Goal: Task Accomplishment & Management: Complete application form

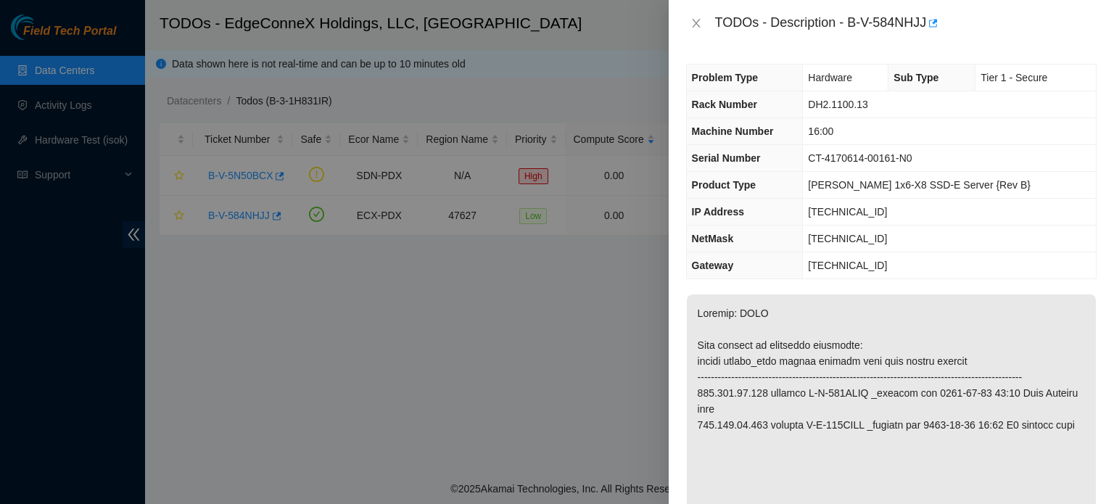
scroll to position [1304, 0]
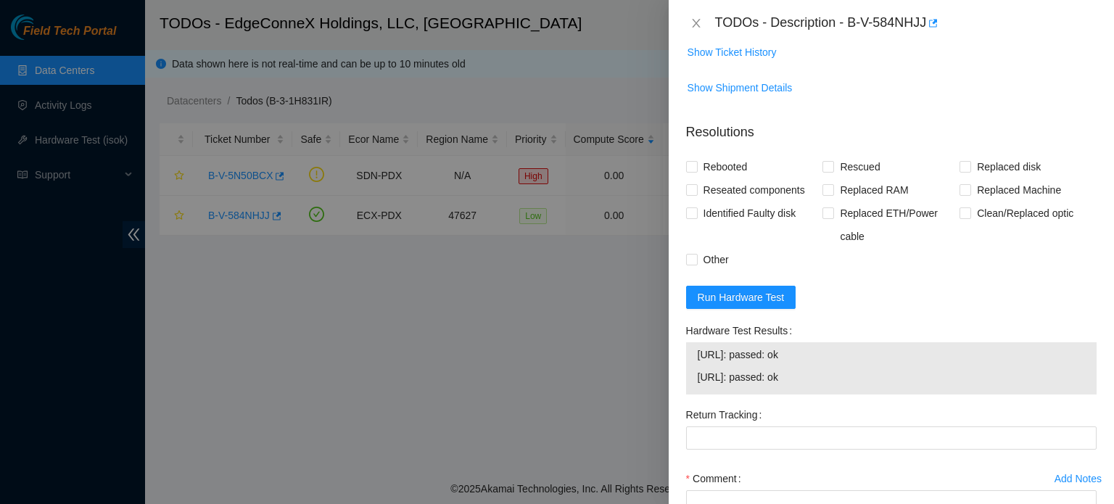
click at [461, 333] on div at bounding box center [557, 252] width 1114 height 504
click at [691, 171] on input "Rebooted" at bounding box center [691, 166] width 10 height 10
checkbox input "true"
click at [827, 171] on input "Rescued" at bounding box center [828, 166] width 10 height 10
checkbox input "true"
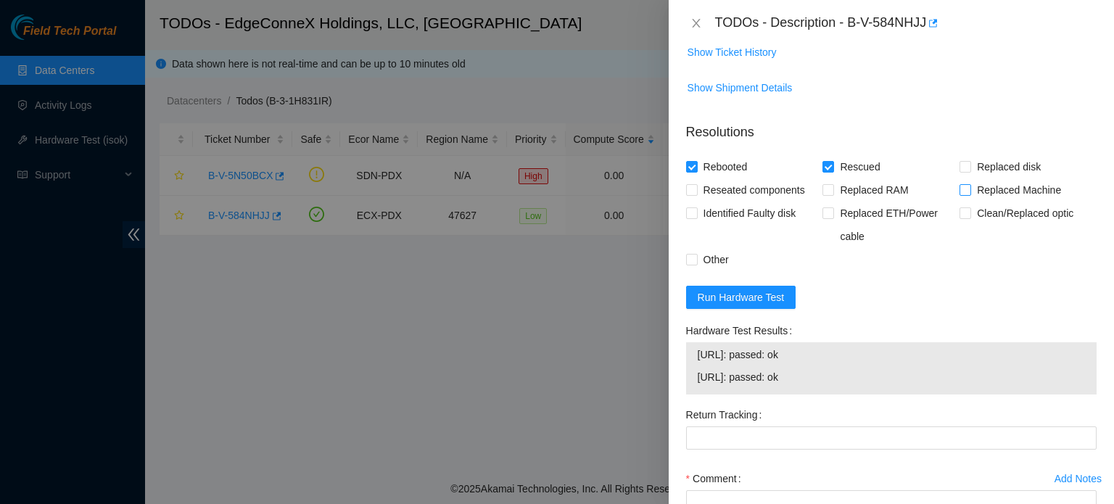
click at [963, 196] on span at bounding box center [966, 190] width 12 height 12
click at [963, 194] on input "Replaced Machine" at bounding box center [965, 189] width 10 height 10
checkbox input "true"
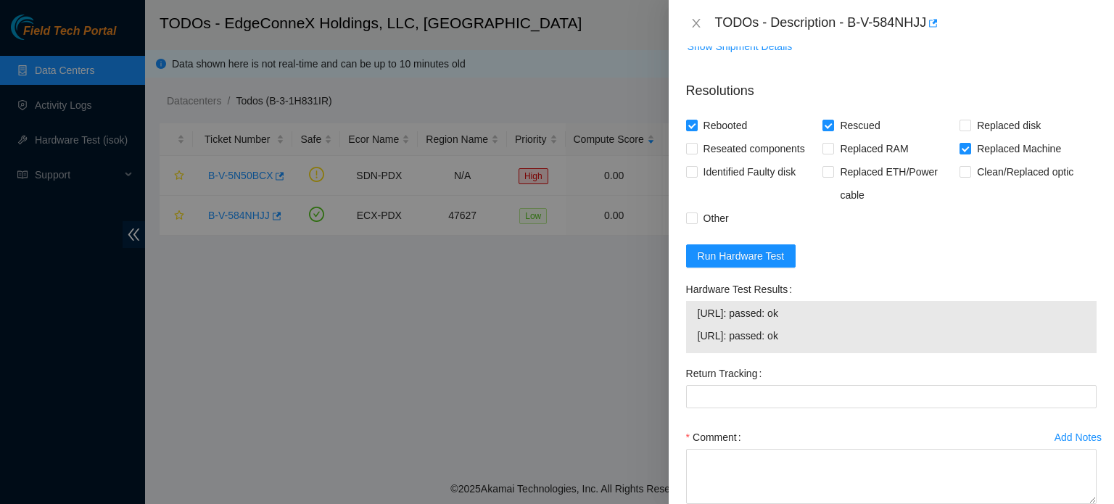
scroll to position [1443, 0]
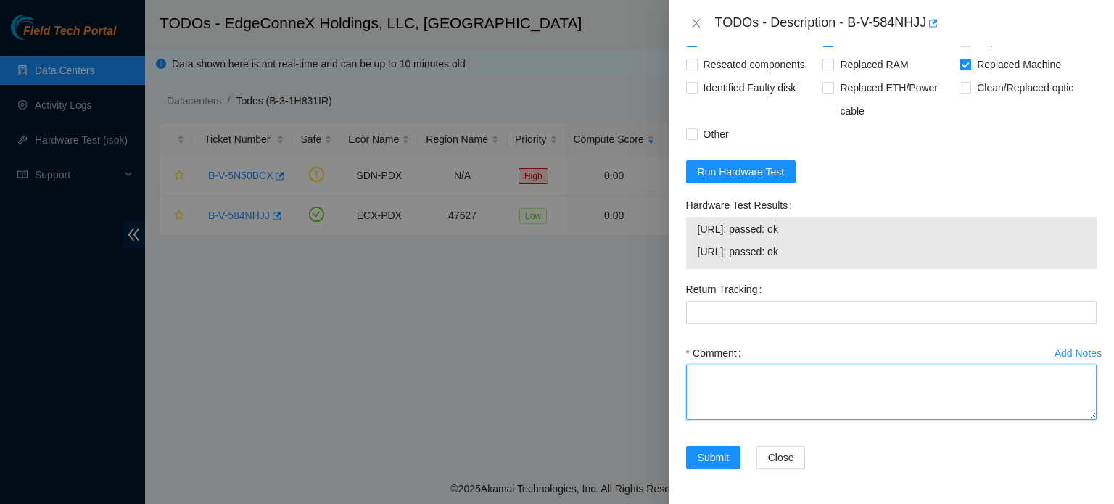
click at [779, 392] on textarea "Comment" at bounding box center [891, 392] width 411 height 55
paste textarea "verified and shut down machine - removed and replaced server - old SN: <old ser…"
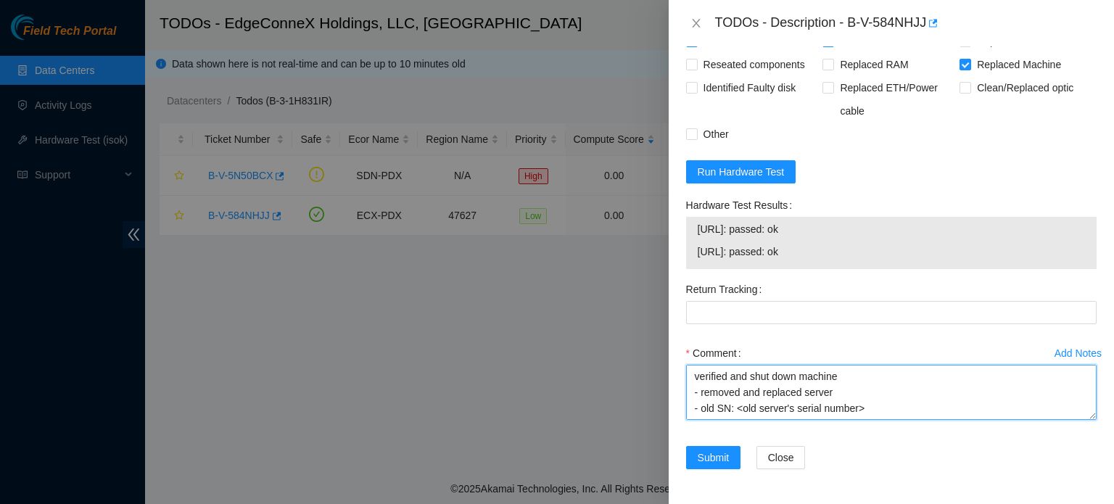
scroll to position [155, 0]
click at [824, 382] on textarea "verified and shut down machine - removed and replaced server - old SN: <old ser…" at bounding box center [891, 392] width 411 height 55
click at [788, 395] on textarea "verified and shut down machine - removed and replaced server - old SN: <old ser…" at bounding box center [891, 392] width 411 height 55
click at [980, 409] on textarea "verified and shut down machine - removed and replaced server - old SN: <old ser…" at bounding box center [891, 392] width 411 height 55
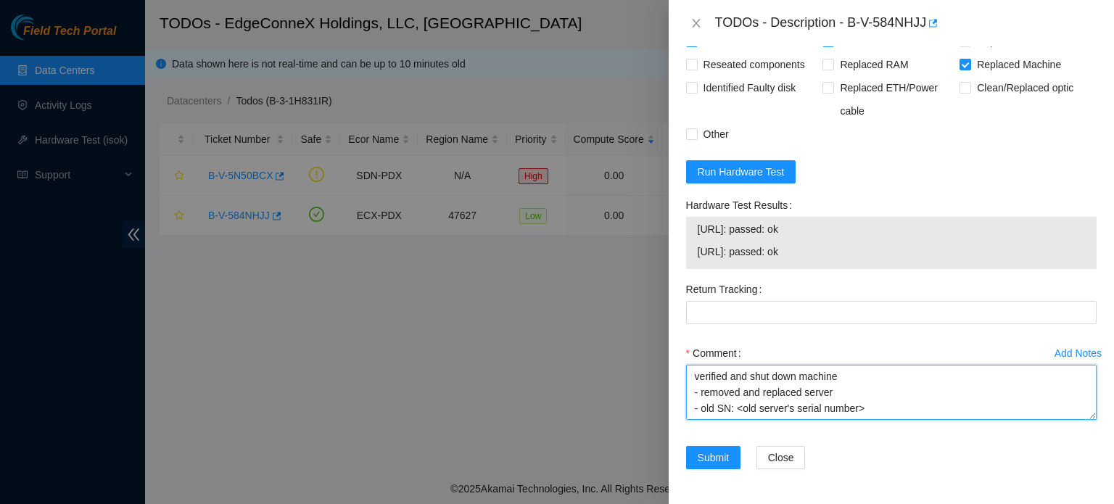
scroll to position [29, 0]
click at [859, 380] on textarea "verified and shut down machine - removed and replaced server - old SN: <old ser…" at bounding box center [891, 392] width 411 height 55
click at [866, 394] on textarea "verified and shut down machine - removed and replaced server - old SN: <CT-4170…" at bounding box center [891, 392] width 411 height 55
click at [802, 390] on textarea "verified and shut down machine - removed and replaced server - old SN: <CT-4170…" at bounding box center [891, 392] width 411 height 55
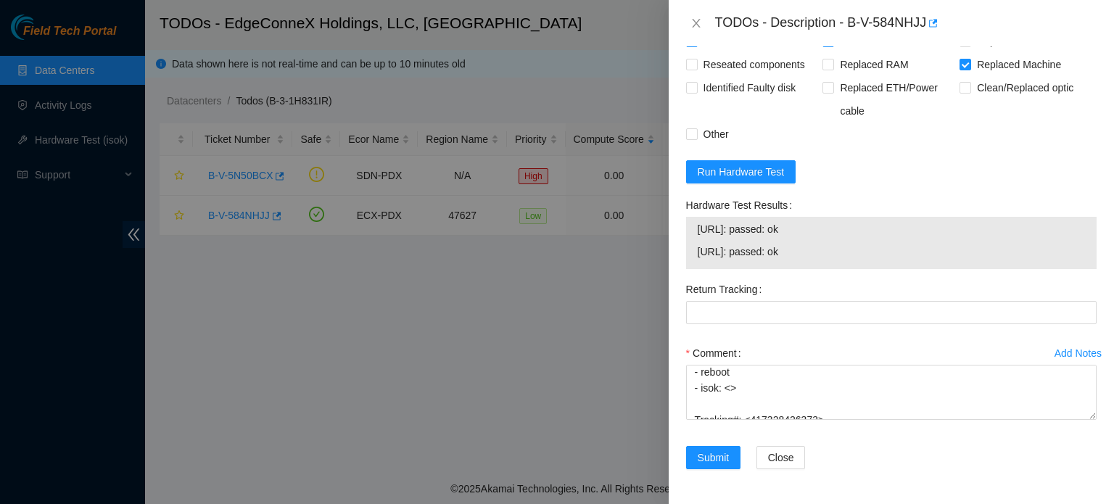
drag, startPoint x: 697, startPoint y: 228, endPoint x: 831, endPoint y: 250, distance: 135.3
click at [831, 250] on tbody "104.103.69.102: passed: ok 104.103.69.103: passed: ok" at bounding box center [891, 243] width 389 height 45
copy tbody "104.103.69.102: passed: ok 104.103.69.103: passed: ok"
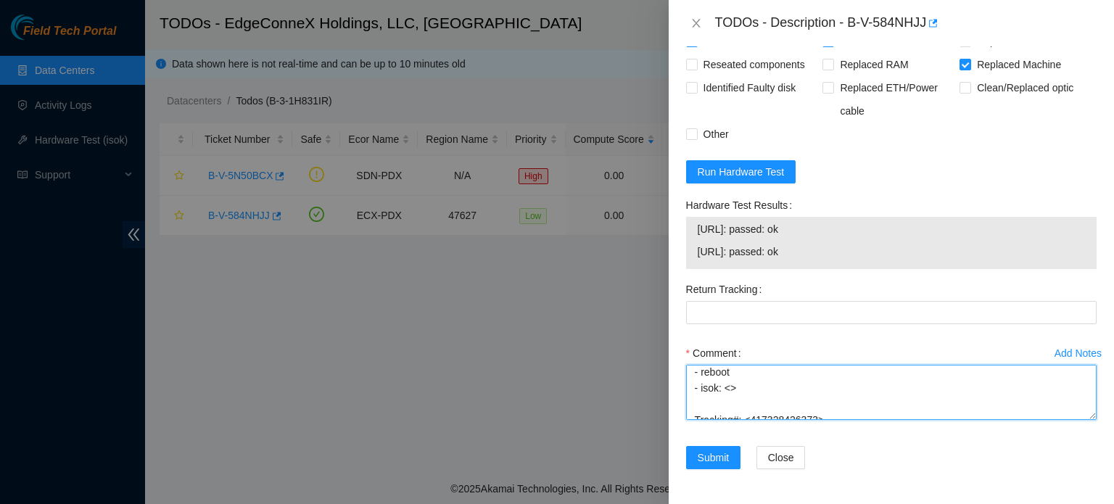
click at [731, 388] on textarea "verified and shut down machine - removed and replaced server - old SN: <CT-4170…" at bounding box center [891, 392] width 411 height 55
paste textarea "104.103.69.102: passed: ok 104.103.69.103: passed: ok"
type textarea "verified and shut down machine - removed and replaced server - old SN: <CT-4170…"
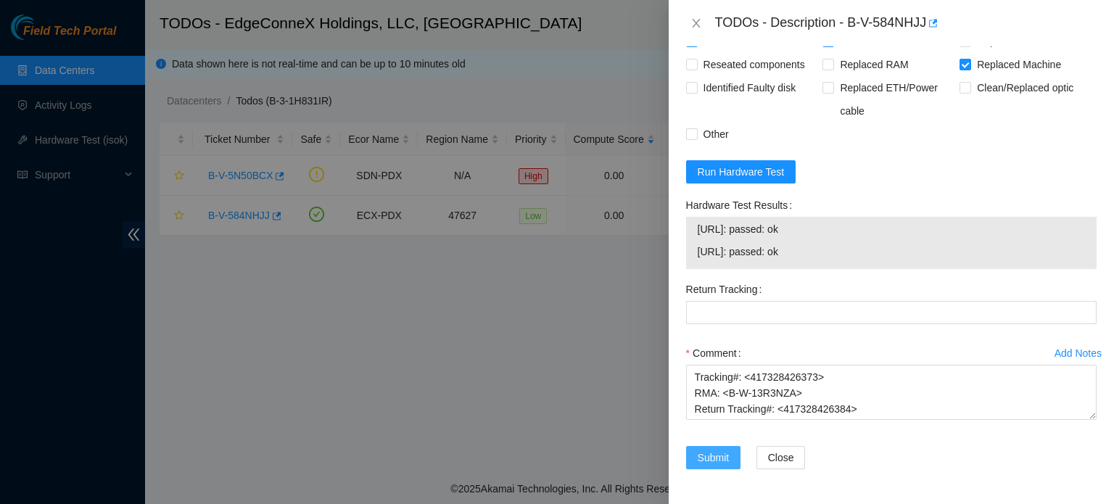
click at [723, 456] on span "Submit" at bounding box center [714, 458] width 32 height 16
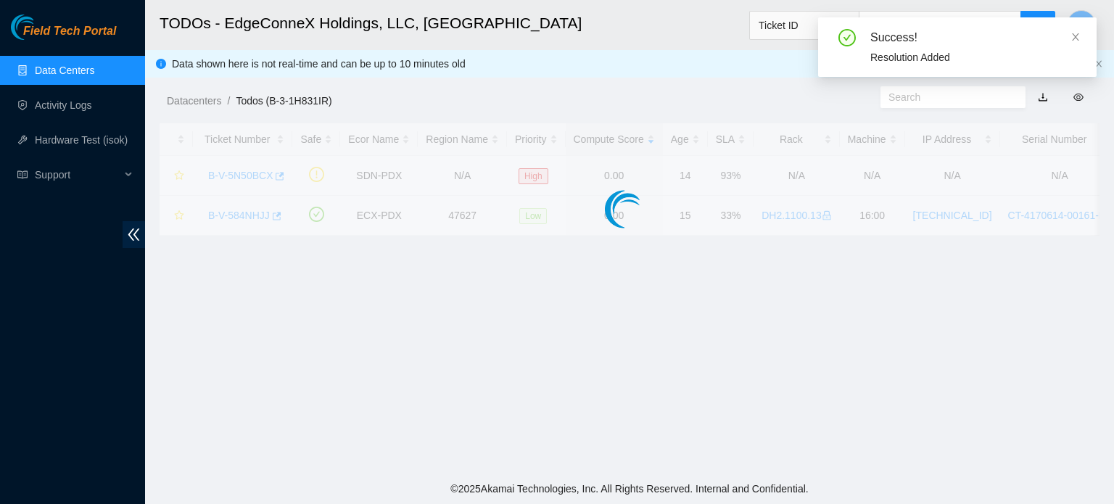
scroll to position [398, 0]
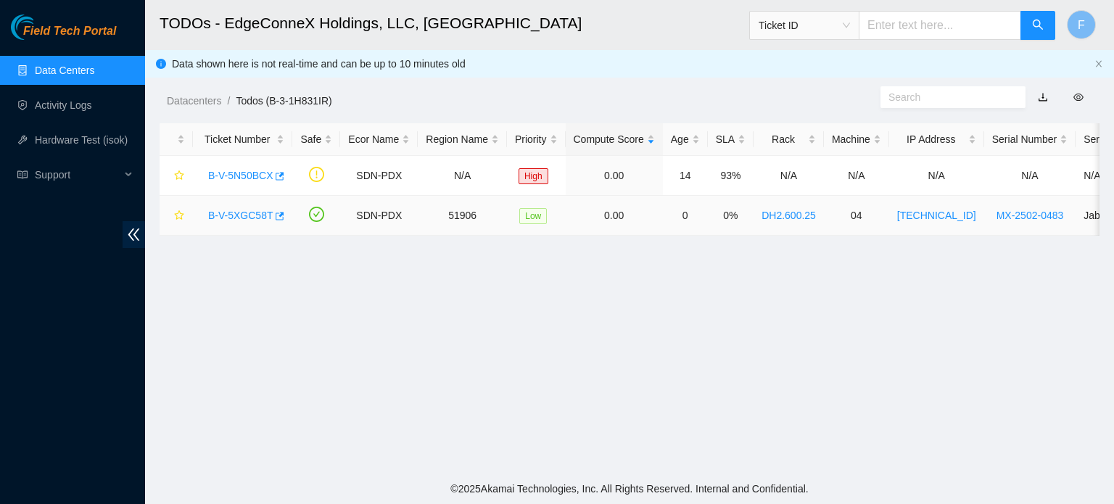
click at [224, 210] on link "B-V-5XGC58T" at bounding box center [240, 216] width 65 height 12
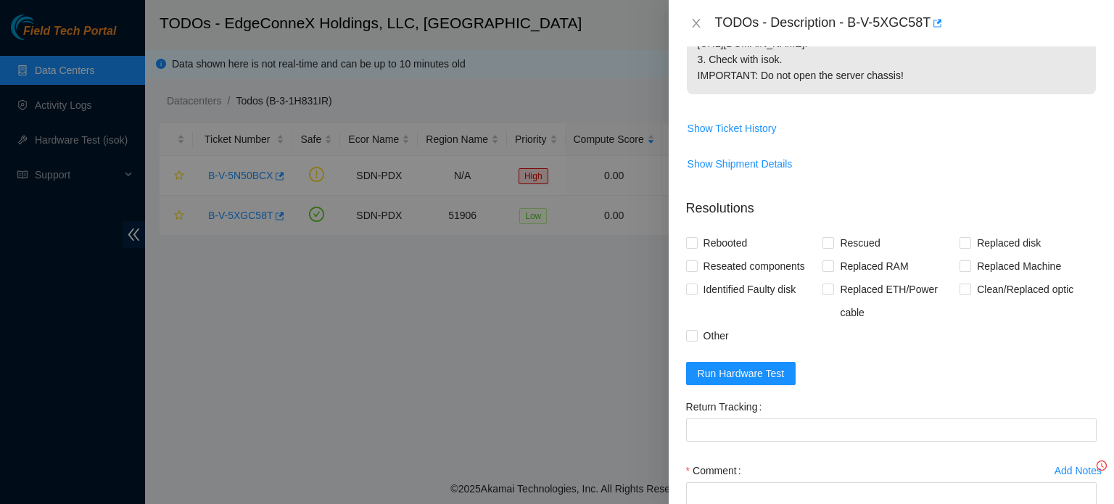
scroll to position [545, 0]
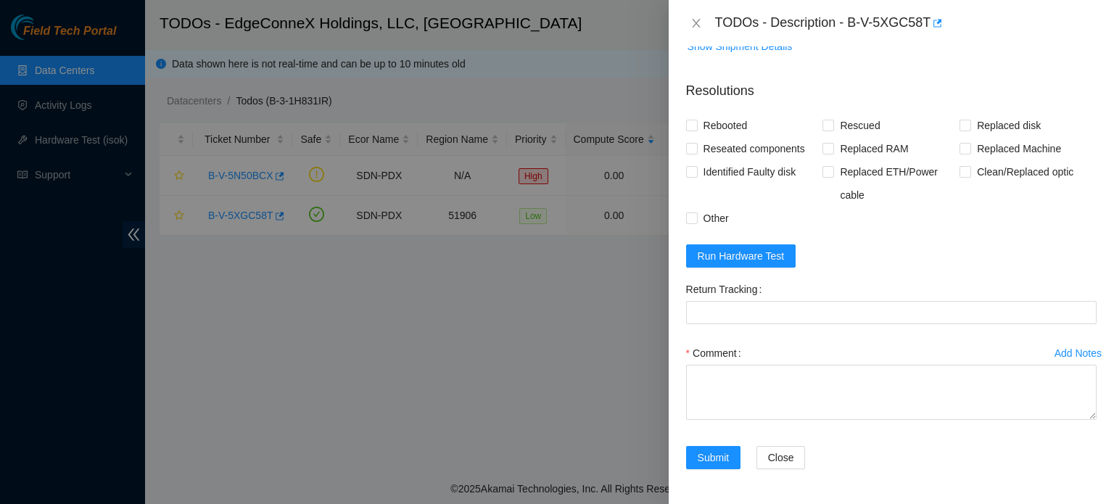
click at [377, 334] on div at bounding box center [557, 252] width 1114 height 504
click at [693, 20] on icon "close" at bounding box center [697, 23] width 12 height 12
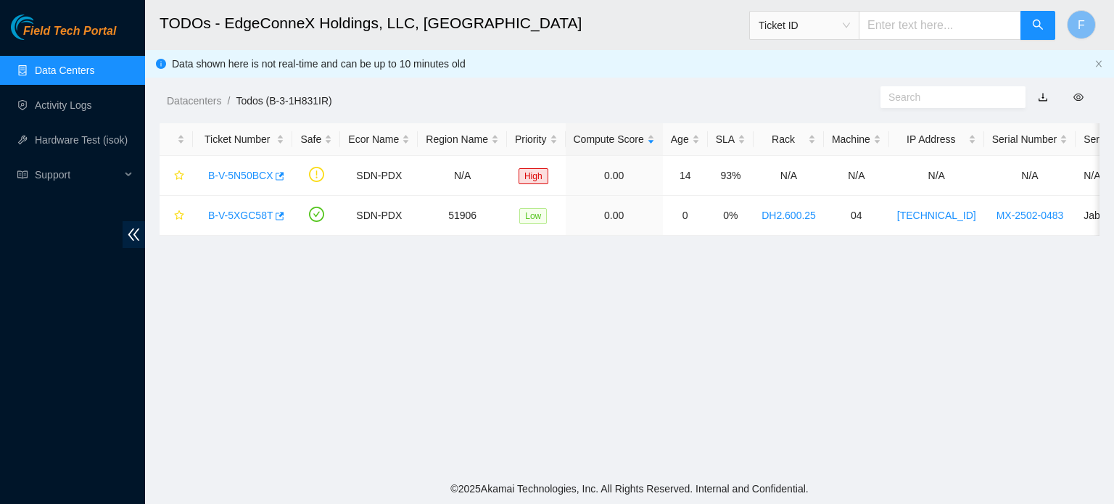
scroll to position [359, 0]
click at [248, 217] on link "B-V-5XGC58T" at bounding box center [240, 216] width 65 height 12
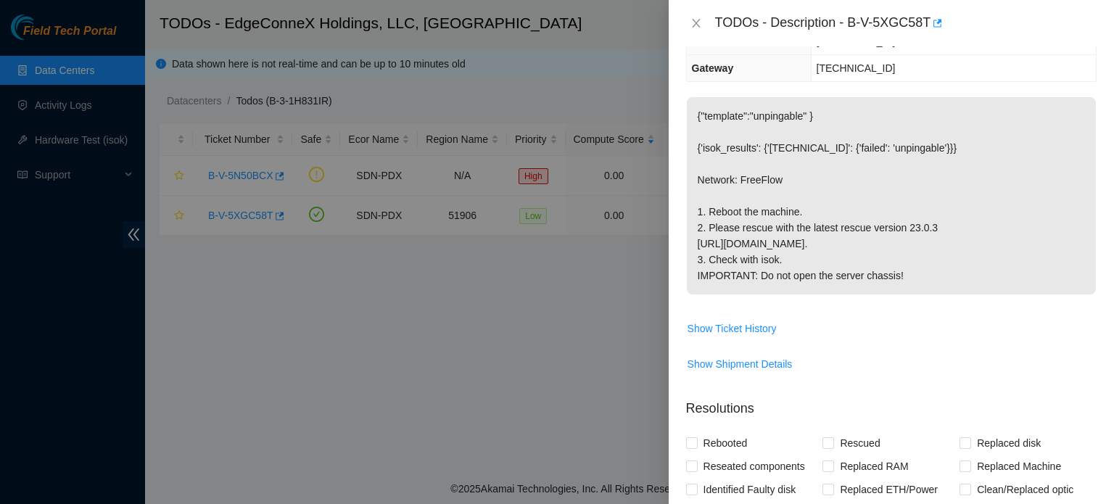
scroll to position [189, 0]
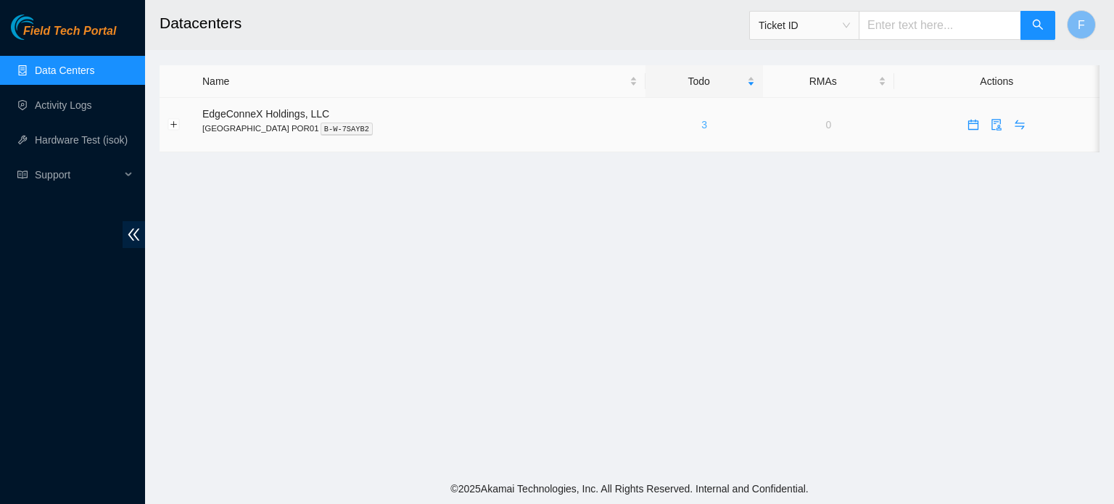
click at [702, 128] on link "3" at bounding box center [705, 125] width 6 height 12
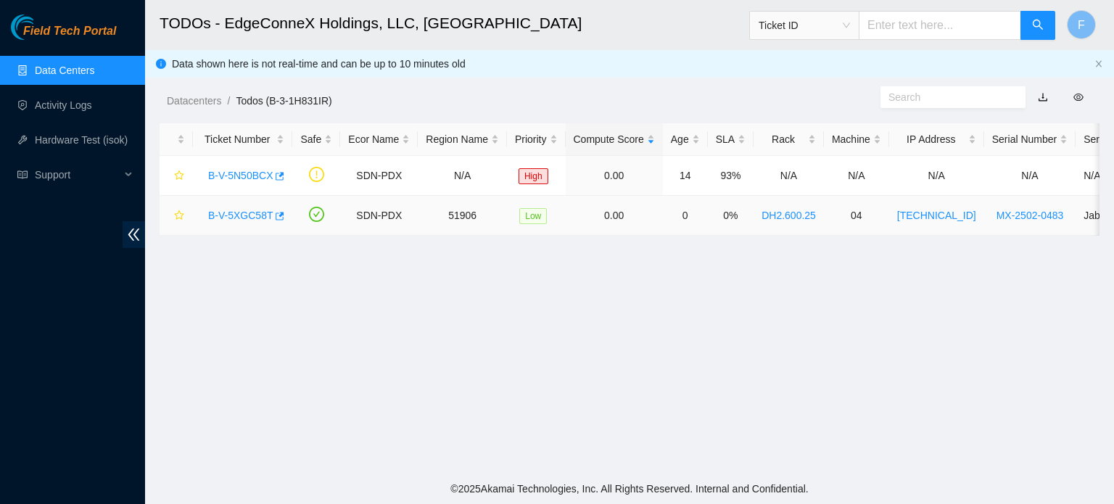
click at [255, 217] on link "B-V-5XGC58T" at bounding box center [240, 216] width 65 height 12
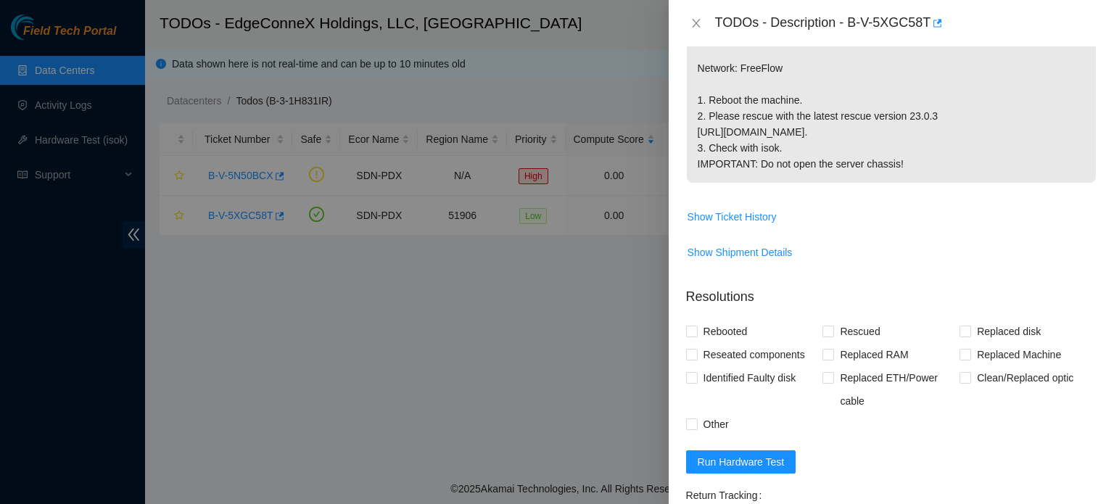
scroll to position [354, 0]
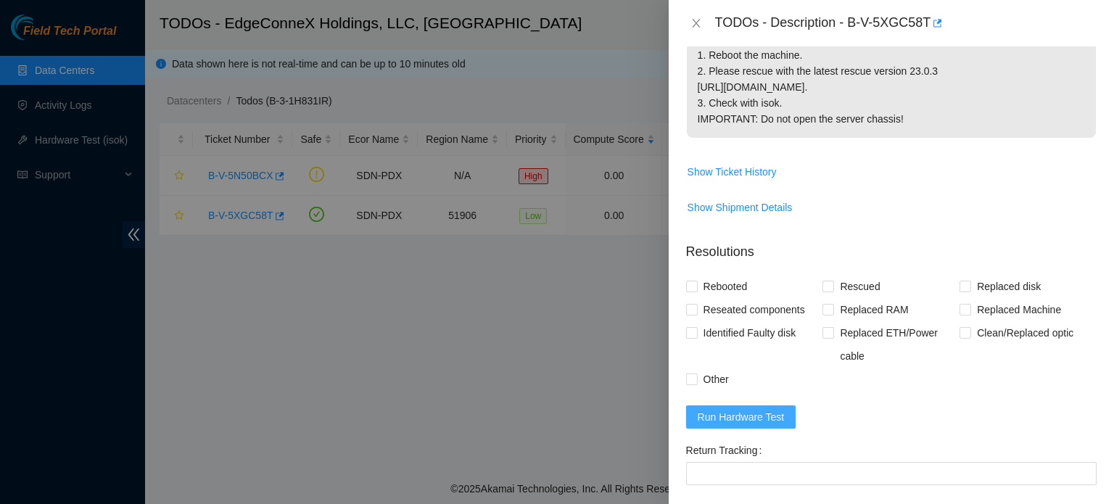
click at [766, 425] on span "Run Hardware Test" at bounding box center [741, 417] width 87 height 16
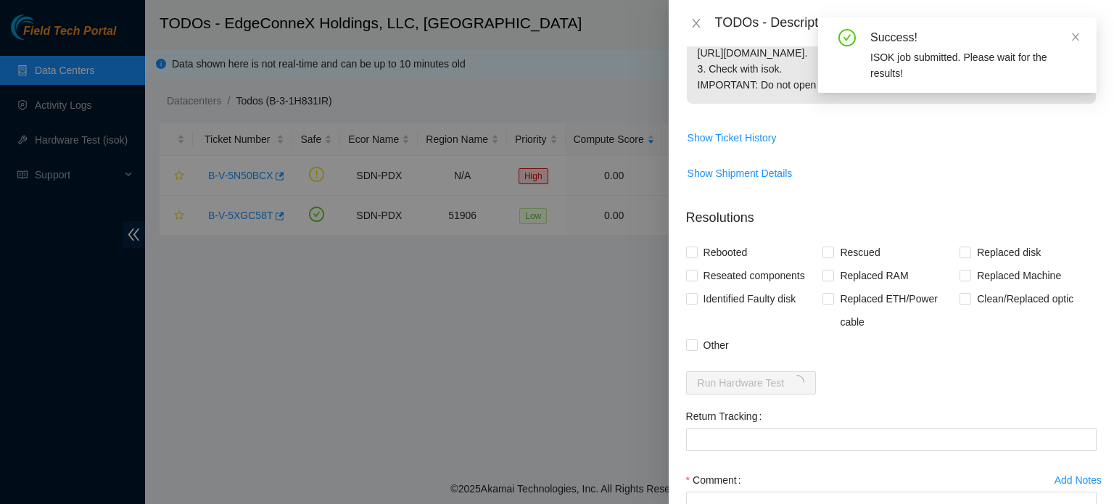
scroll to position [406, 0]
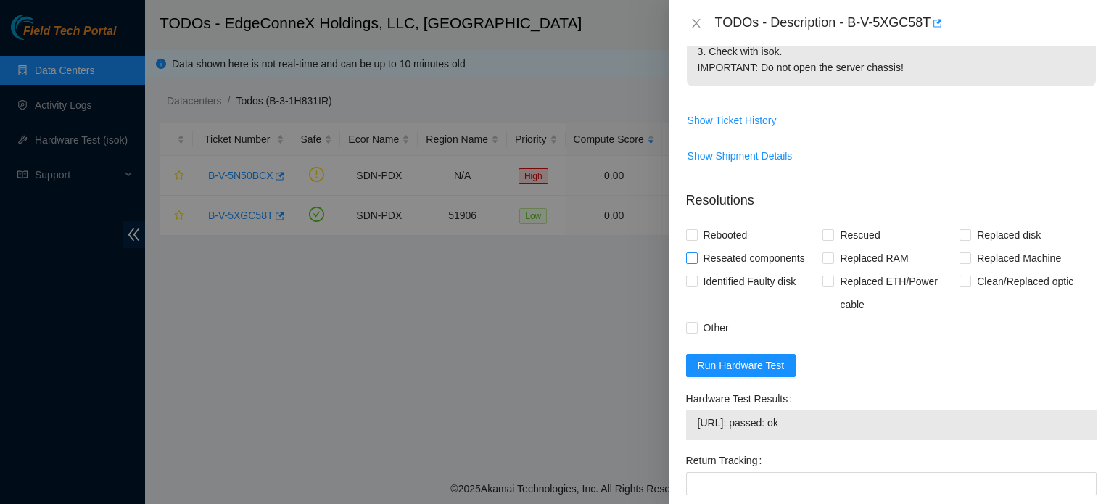
click at [696, 264] on span at bounding box center [692, 258] width 12 height 12
click at [696, 263] on input "Reseated components" at bounding box center [691, 257] width 10 height 10
checkbox input "true"
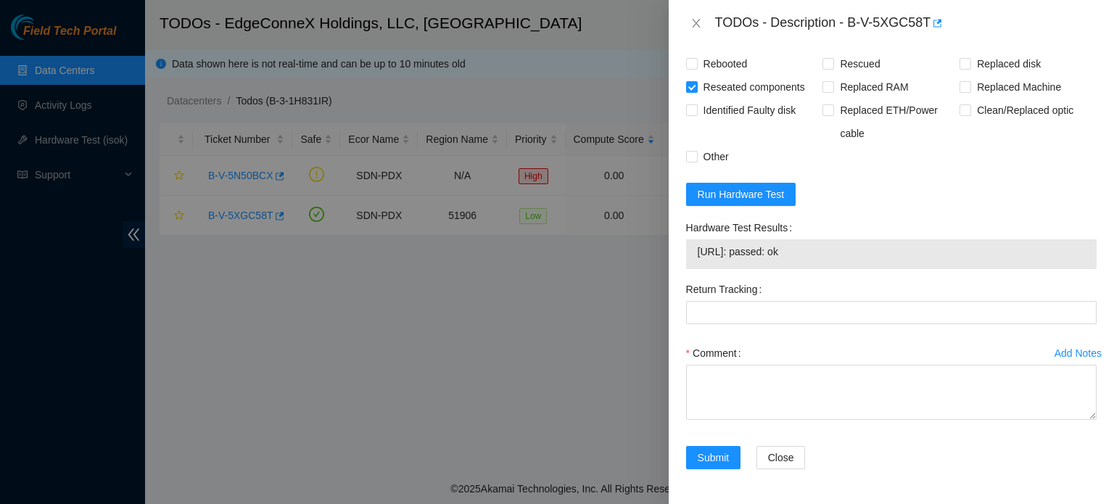
scroll to position [585, 0]
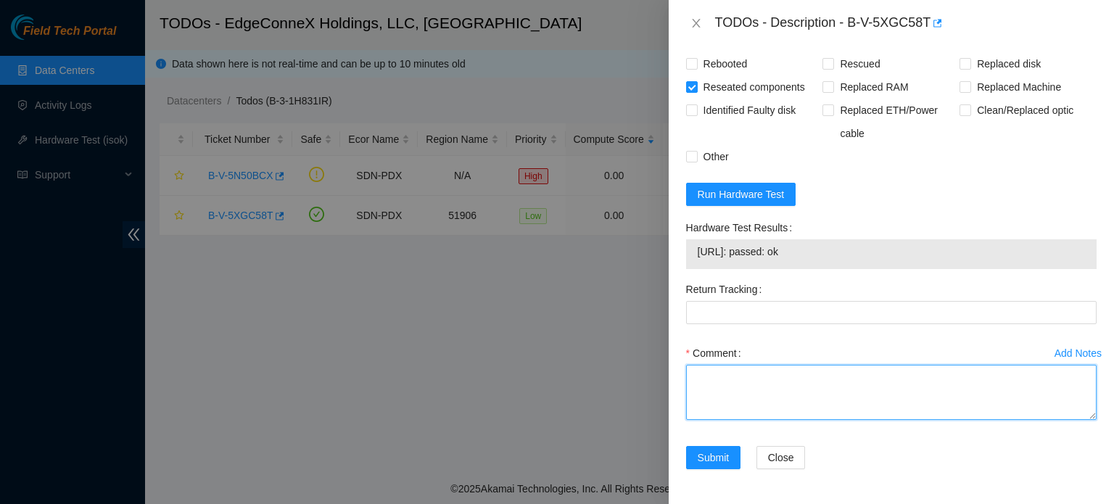
click at [699, 403] on textarea "Comment" at bounding box center [891, 392] width 411 height 55
click at [781, 414] on textarea "- reseated PSU cord as it was blinking green -isok- < passed: ok>" at bounding box center [891, 392] width 411 height 55
type textarea "- reseated PSU cord as it was blinking green -isok- < passed: ok >"
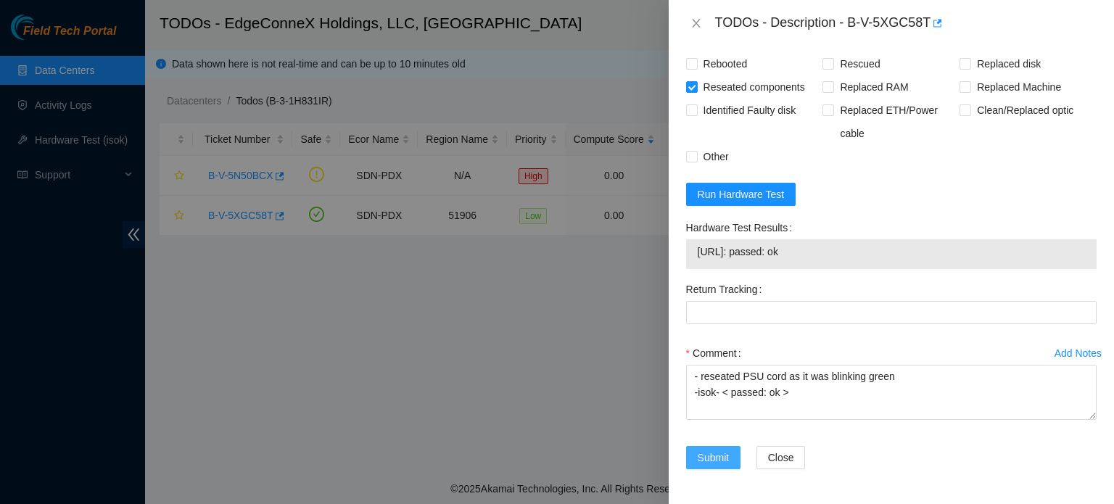
click at [713, 466] on span "Submit" at bounding box center [714, 458] width 32 height 16
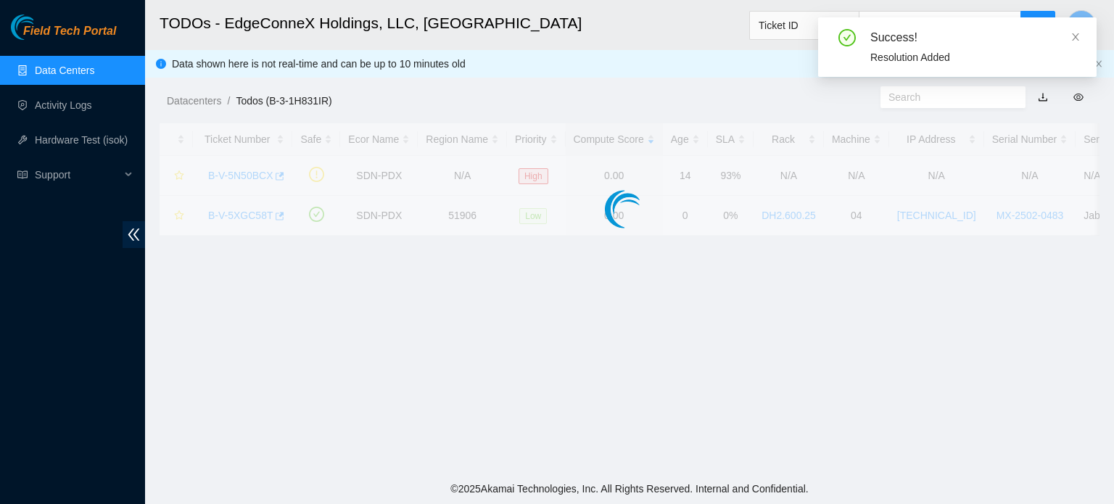
scroll to position [399, 0]
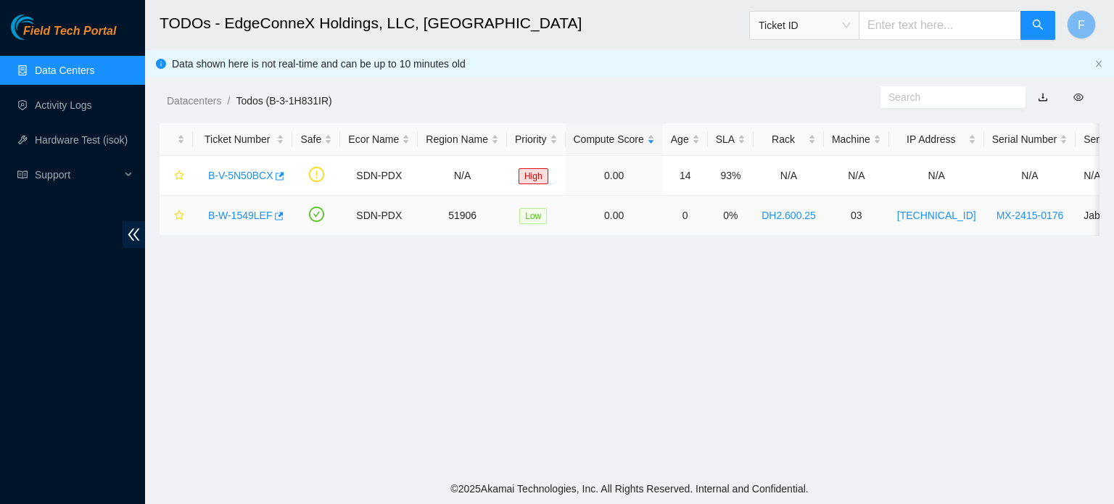
click at [229, 215] on link "B-W-1549LEF" at bounding box center [240, 216] width 64 height 12
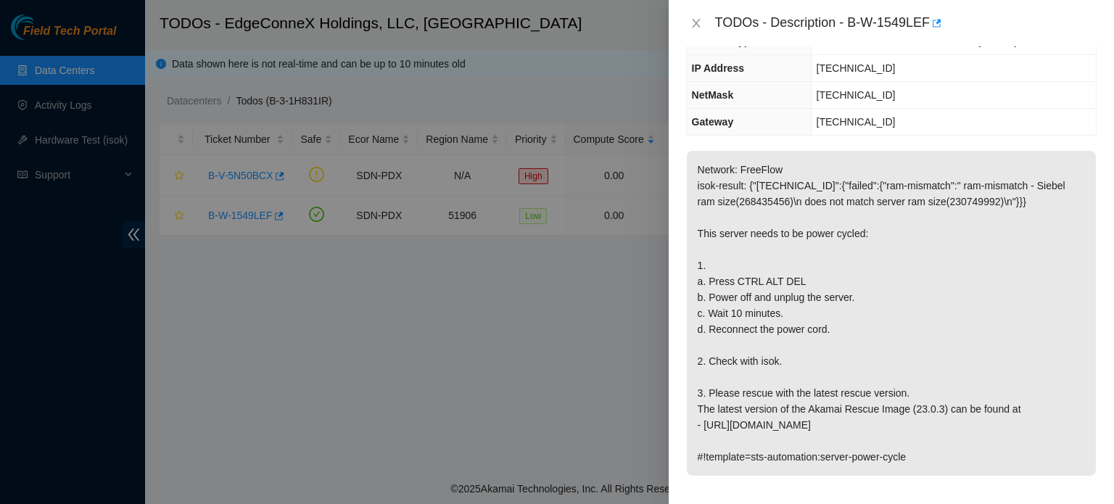
scroll to position [145, 0]
click at [895, 266] on p "Network: FreeFlow isok-result: {"23.214.21.196":{"failed":{"ram-mismatch":" ram…" at bounding box center [891, 311] width 409 height 325
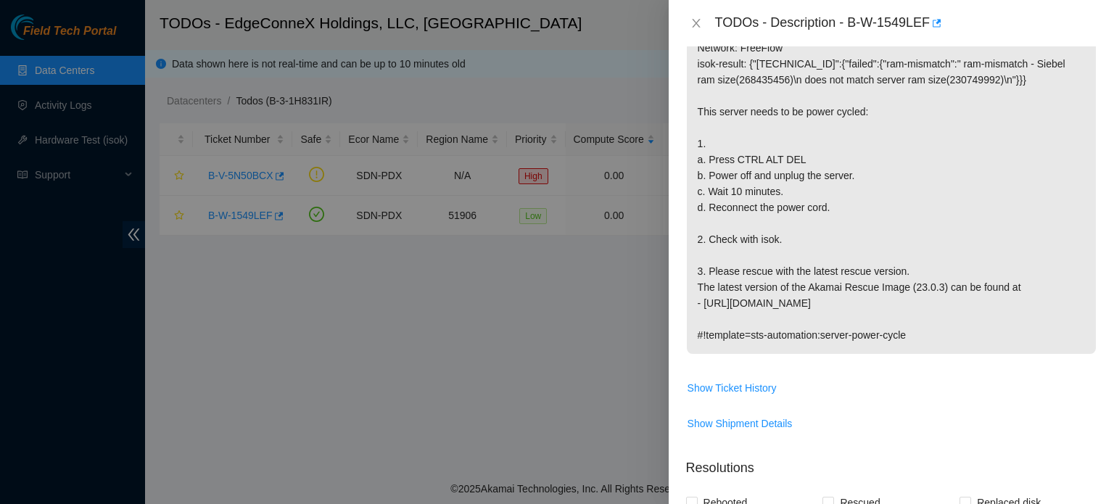
scroll to position [268, 0]
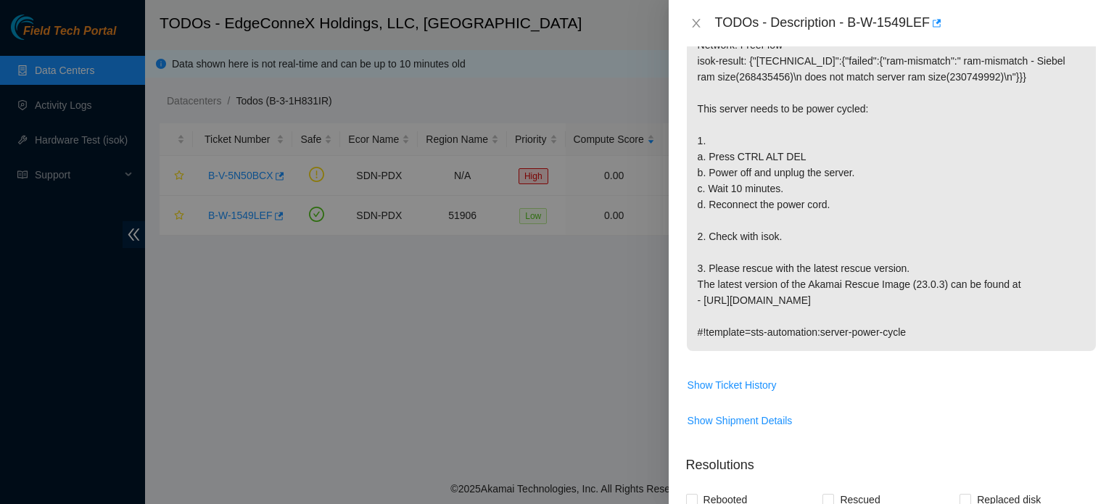
click at [601, 301] on div at bounding box center [557, 252] width 1114 height 504
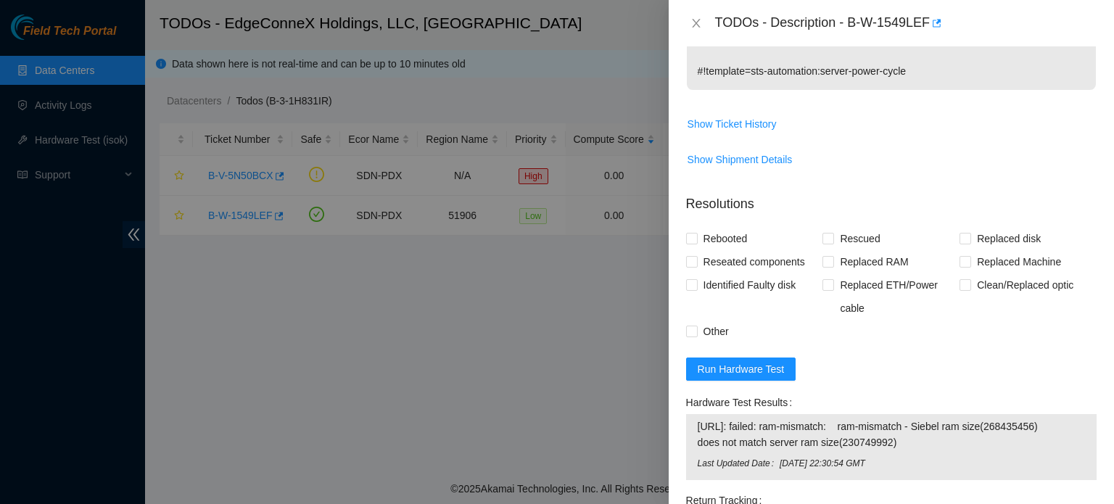
scroll to position [527, 0]
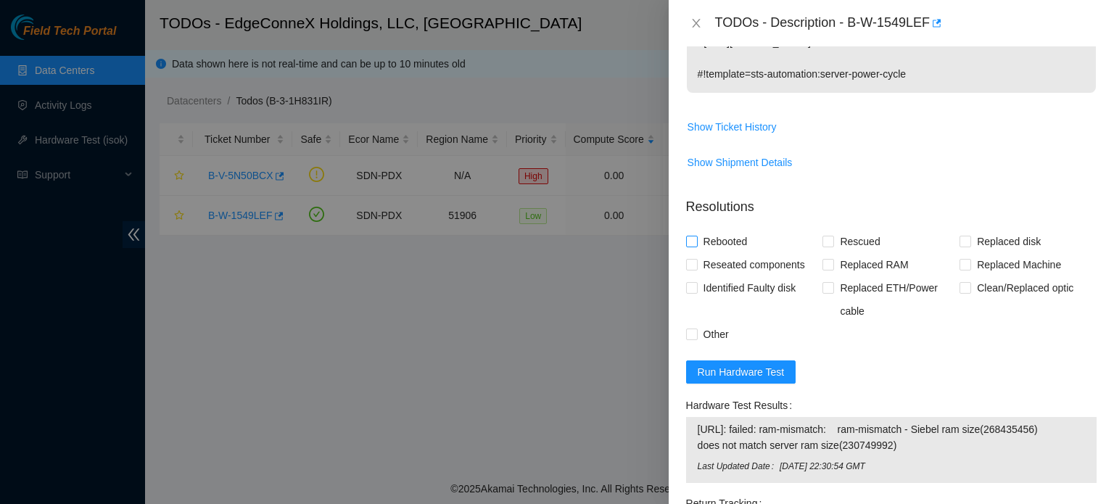
click at [693, 236] on input "Rebooted" at bounding box center [691, 241] width 10 height 10
checkbox input "true"
click at [834, 243] on span "Rescued" at bounding box center [860, 241] width 52 height 23
click at [831, 243] on input "Rescued" at bounding box center [828, 241] width 10 height 10
checkbox input "true"
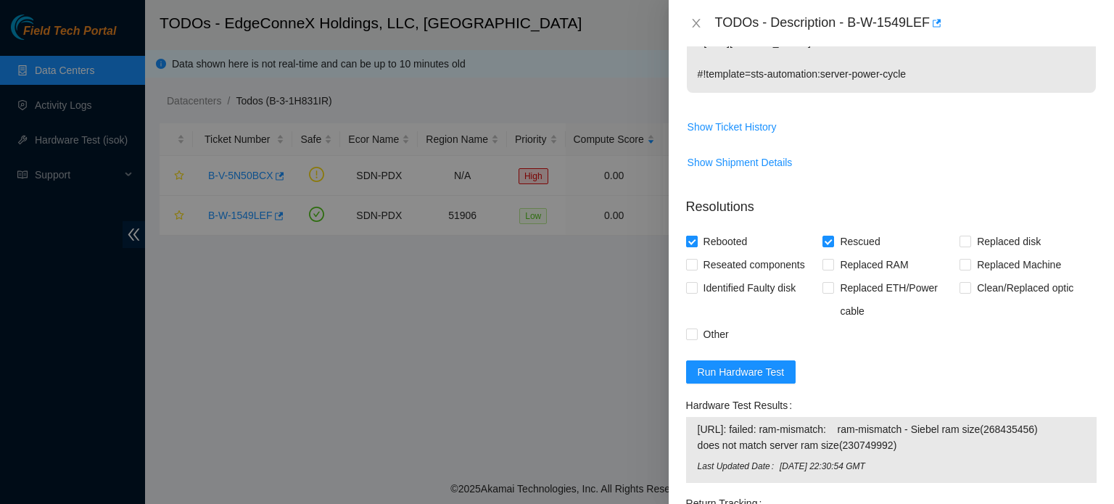
click at [691, 244] on input "Rebooted" at bounding box center [691, 241] width 10 height 10
checkbox input "false"
click at [826, 239] on input "Rescued" at bounding box center [828, 241] width 10 height 10
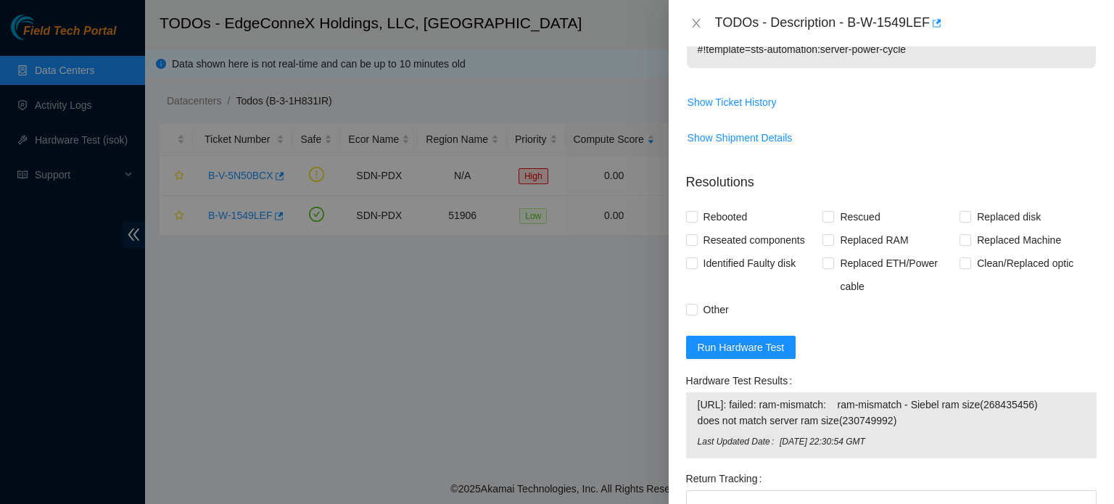
scroll to position [558, 0]
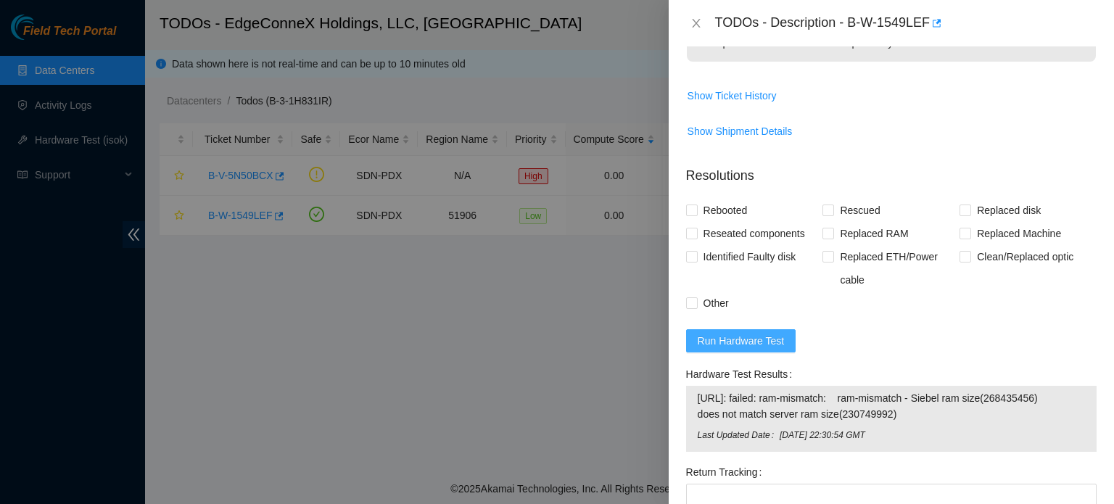
click at [733, 340] on span "Run Hardware Test" at bounding box center [741, 341] width 87 height 16
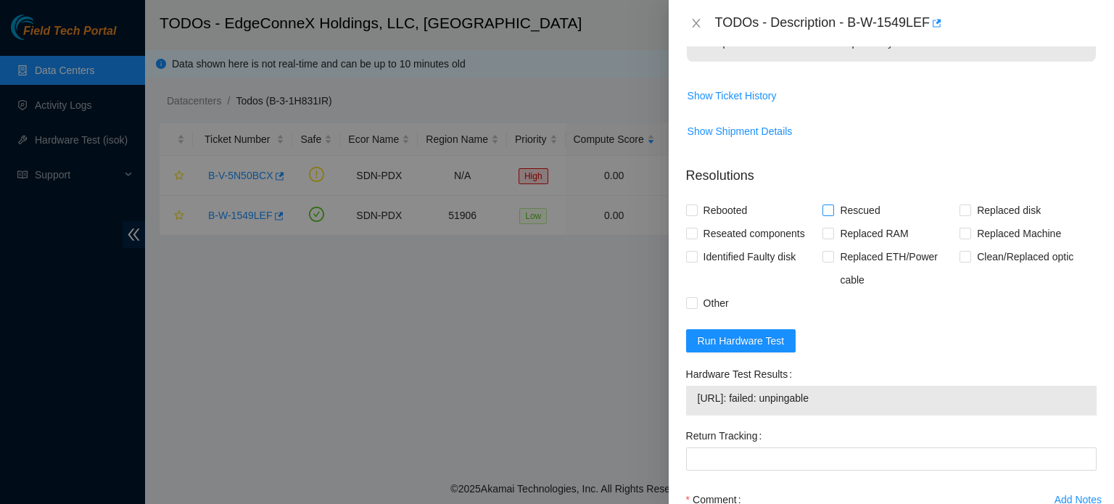
click at [827, 205] on input "Rescued" at bounding box center [828, 210] width 10 height 10
checkbox input "true"
click at [693, 228] on input "Reseated components" at bounding box center [691, 233] width 10 height 10
checkbox input "true"
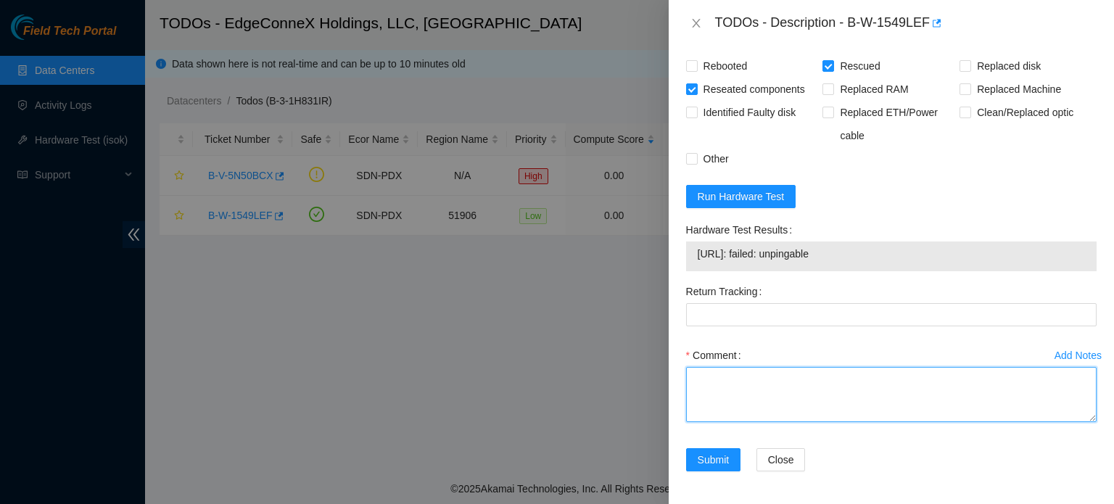
click at [710, 380] on textarea "Comment" at bounding box center [891, 394] width 411 height 55
type textarea "-"
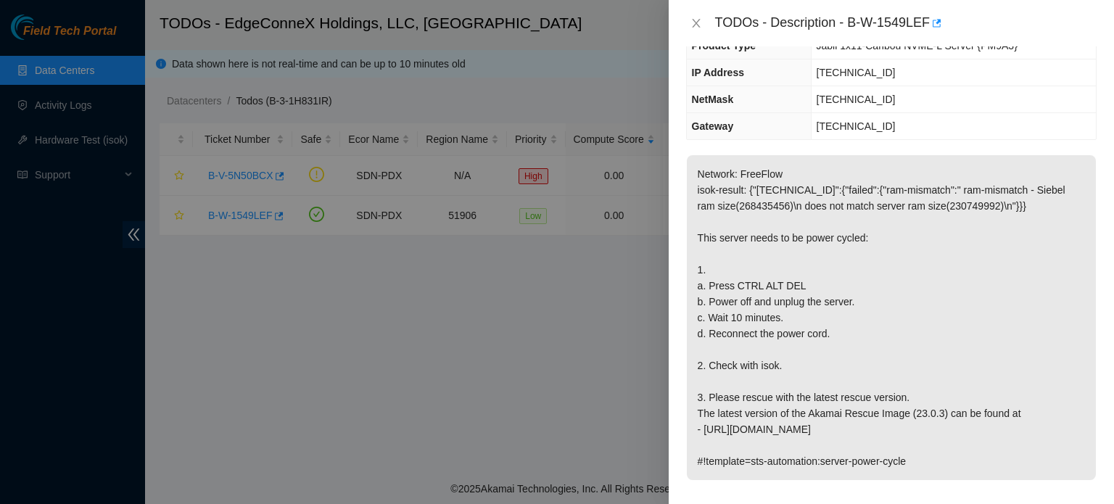
scroll to position [142, 0]
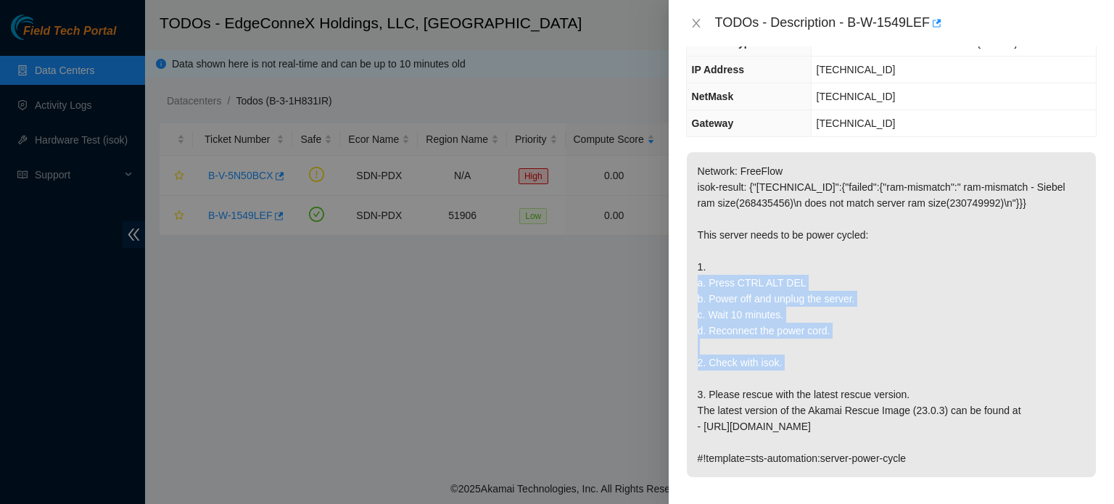
drag, startPoint x: 699, startPoint y: 281, endPoint x: 817, endPoint y: 372, distance: 148.5
click at [817, 372] on p "Network: FreeFlow isok-result: {"23.214.21.196":{"failed":{"ram-mismatch":" ram…" at bounding box center [891, 314] width 409 height 325
copy p "a. Press CTRL ALT DEL b. Power off and unplug the server. c. Wait 10 minutes. d…"
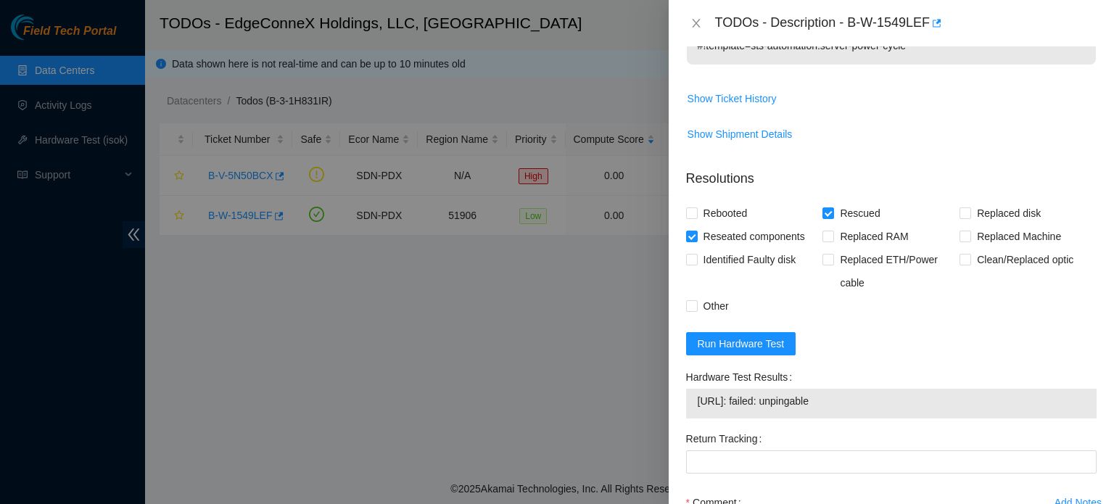
scroll to position [702, 0]
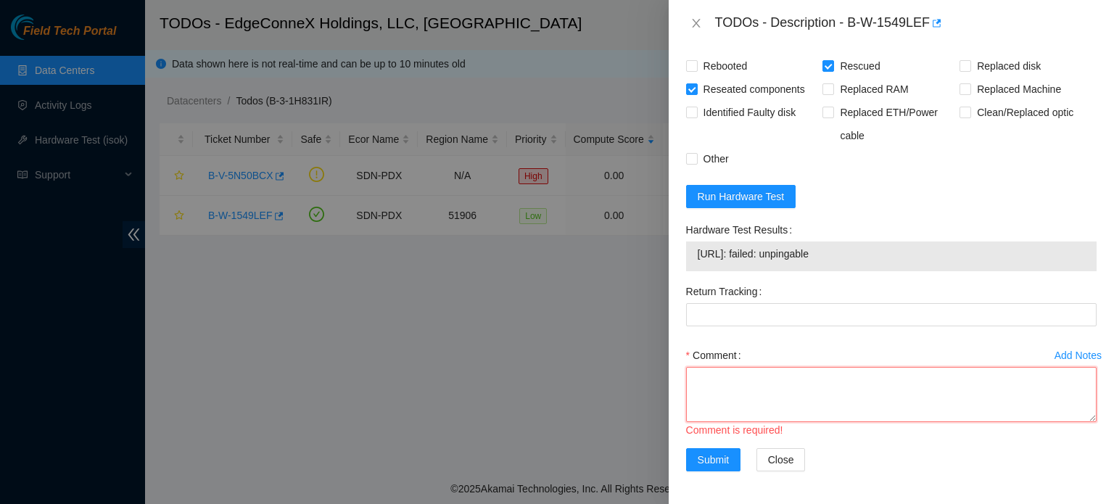
click at [795, 394] on textarea "Comment" at bounding box center [891, 394] width 411 height 55
paste textarea "a. Press CTRL ALT DEL b. Power off and unplug the server. c. Wait 10 minutes. d…"
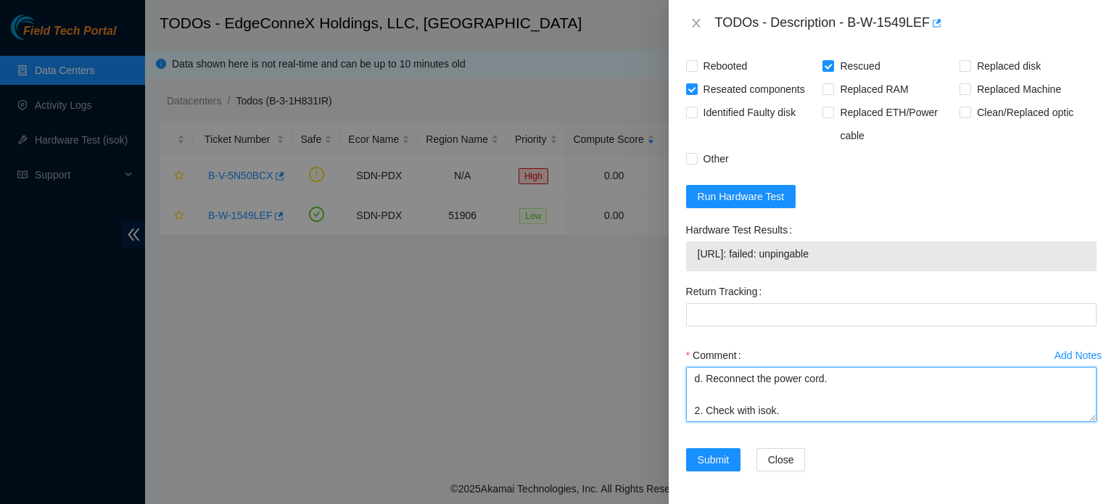
click at [732, 380] on textarea "a. Press CTRL ALT DEL b. Power off and unplug the server. c. Wait 10 minutes. d…" at bounding box center [891, 394] width 411 height 55
click at [707, 381] on textarea "a. Press CTRL ALT DEL b. Power off and unplug the server. c. Wait 10 minutes. d…" at bounding box center [891, 394] width 411 height 55
click at [704, 409] on textarea "a. Press CTRL ALT DEL b. Power off and unplug the server. c. Wait 10 minutes. d…" at bounding box center [891, 394] width 411 height 55
click at [705, 388] on textarea "a. Press CTRL ALT DEL b. Power off and unplug the server. c. Wait 10 minutes. -…" at bounding box center [891, 394] width 411 height 55
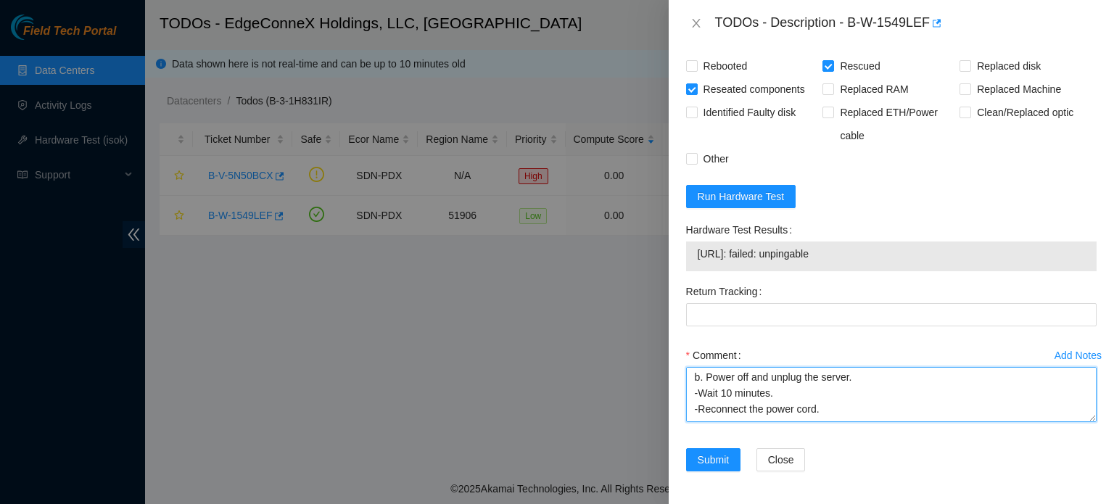
click at [718, 392] on textarea "a. Press CTRL ALT DEL b. Power off and unplug the server. -Wait 10 minutes. -Re…" at bounding box center [891, 394] width 411 height 55
click at [707, 375] on textarea "a. Press CTRL ALT DEL b. Power off and unplug the server. -Waited 10 minutes. -…" at bounding box center [891, 394] width 411 height 55
click at [706, 377] on textarea "a. Press CTRL ALT DEL -Power off and unplug the server. -Waited 10 minutes. -Re…" at bounding box center [891, 394] width 411 height 55
click at [721, 377] on textarea "-Press CTRL ALT DEL -Power off and unplug the server. -Waited 10 minutes. -Reco…" at bounding box center [891, 394] width 411 height 55
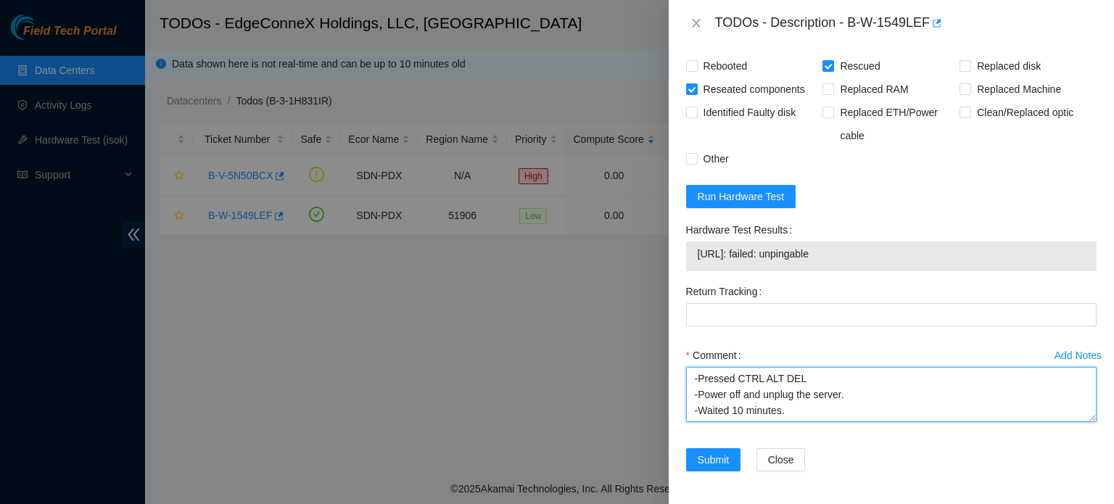
click at [725, 392] on textarea "-Pressed CTRL ALT DEL -Power off and unplug the server. -Waited 10 minutes. -Re…" at bounding box center [891, 394] width 411 height 55
click at [745, 395] on textarea "-Pressed CTRL ALT DEL -Powered off and unplug the server. -Waited 10 minutes. -…" at bounding box center [891, 394] width 411 height 55
click at [693, 376] on textarea "-Pressed CTRL ALT DEL -Powered off and unplug the server. -Waited 10 minutes. -…" at bounding box center [891, 394] width 411 height 55
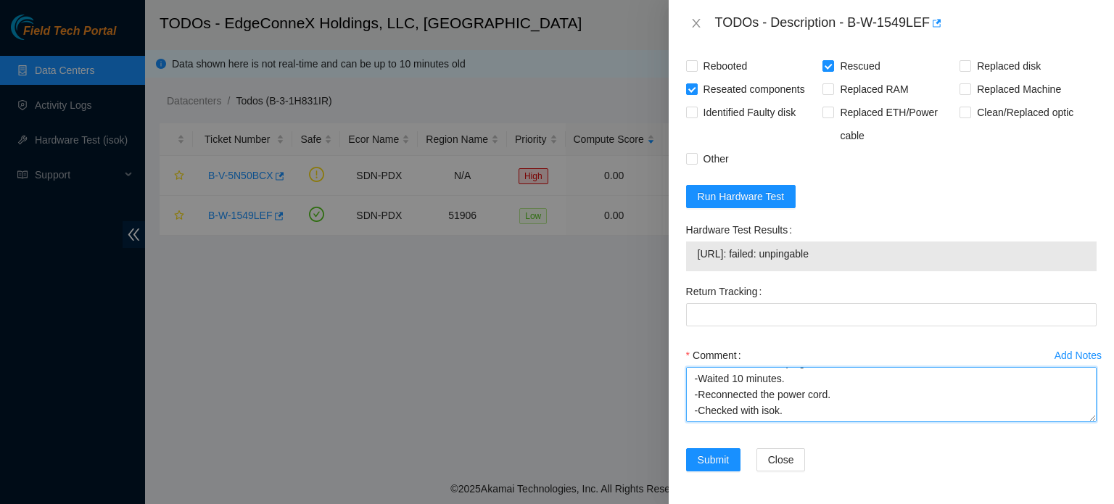
scroll to position [63, 0]
click at [781, 380] on textarea "-Pressed CTRL ALT DEL -Powered off and unplug the server. -Waited 10 minutes. -…" at bounding box center [891, 394] width 411 height 55
click at [698, 392] on textarea "-Pressed CTRL ALT DEL -Powered off and unplug the server. -Waited 10 minutes. -…" at bounding box center [891, 394] width 411 height 55
click at [786, 379] on textarea "-Pressed CTRL ALT DEL -Powered off and unplug the server. -Waited 10 minutes. -…" at bounding box center [891, 394] width 411 height 55
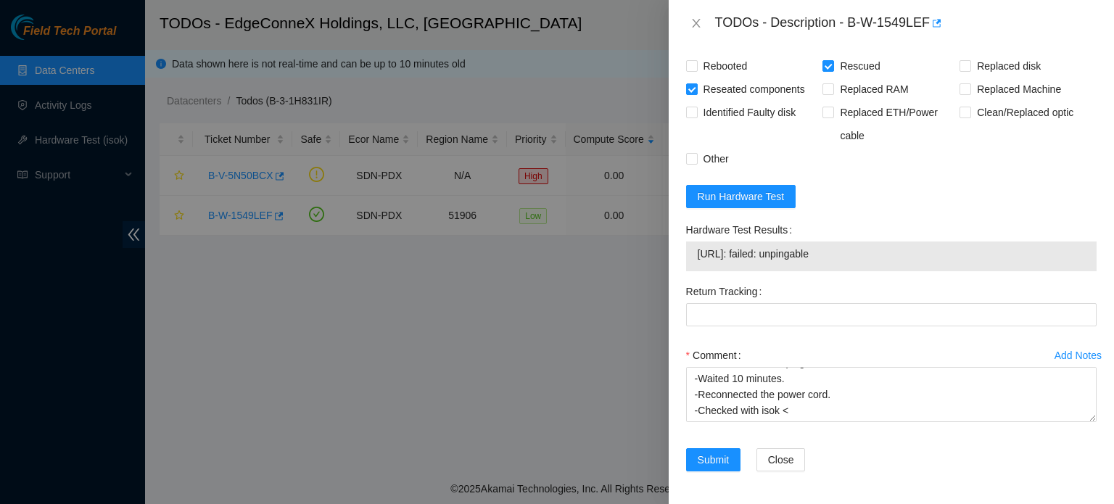
drag, startPoint x: 697, startPoint y: 252, endPoint x: 849, endPoint y: 258, distance: 151.8
click at [849, 258] on span "23.214.21.196: failed: unpingable" at bounding box center [891, 254] width 387 height 16
copy span "23.214.21.196: failed: unpingable"
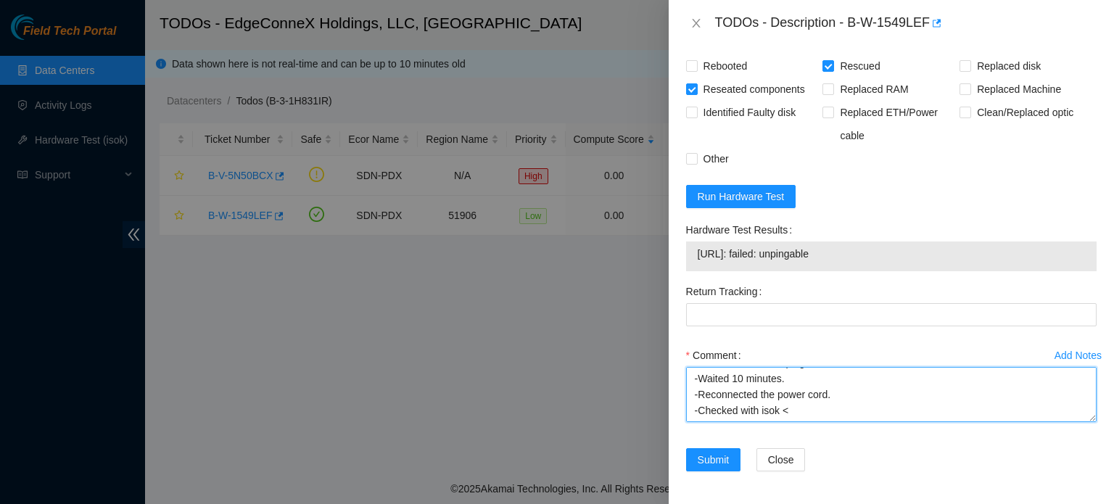
click at [792, 379] on textarea "-Pressed CTRL ALT DEL -Powered off and unplug the server. -Waited 10 minutes. -…" at bounding box center [891, 394] width 411 height 55
paste textarea "23.214.21.196: failed: unpingable"
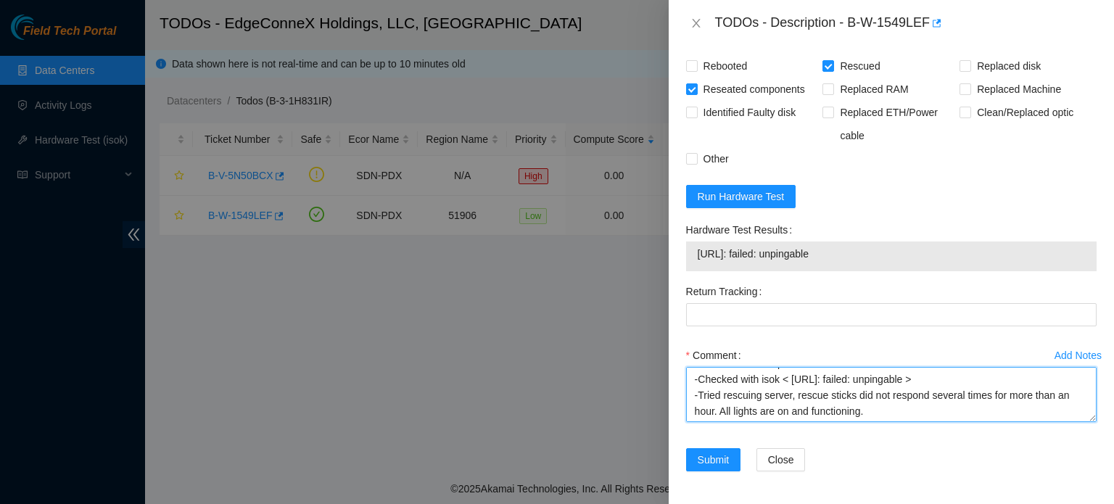
scroll to position [75, 0]
type textarea "-Pressed CTRL ALT DEL -Powered off and unplug the server. -Waited 10 minutes. -…"
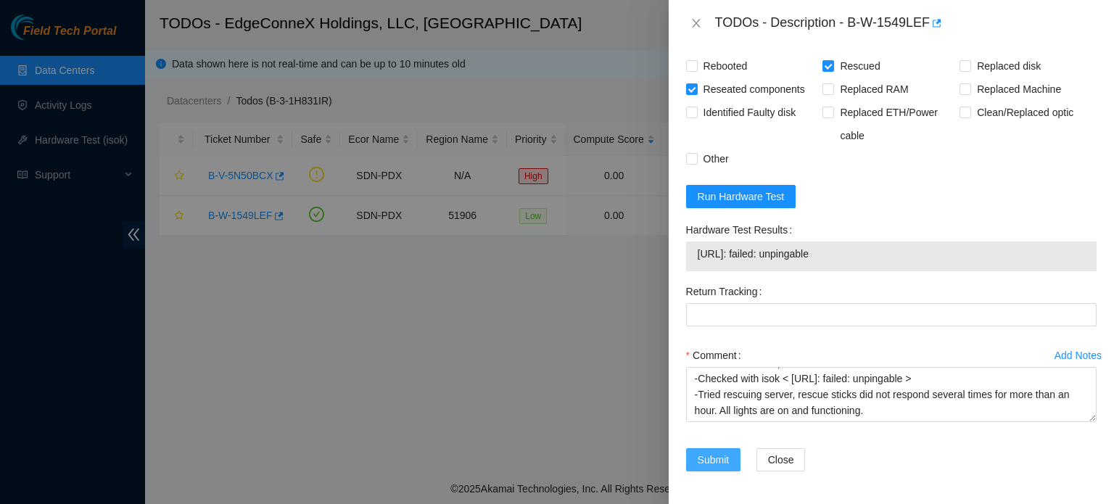
click at [715, 461] on span "Submit" at bounding box center [714, 460] width 32 height 16
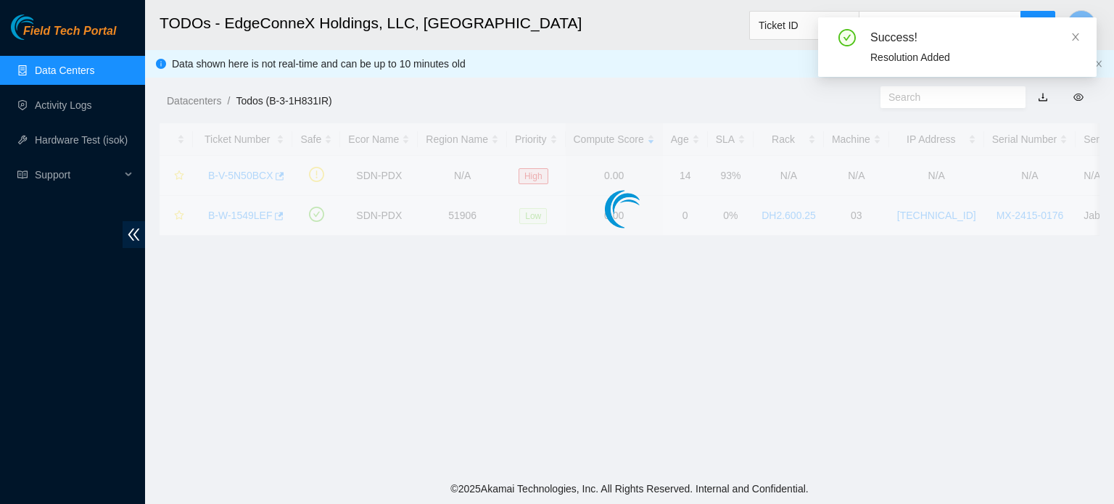
scroll to position [398, 0]
